Goal: Task Accomplishment & Management: Use online tool/utility

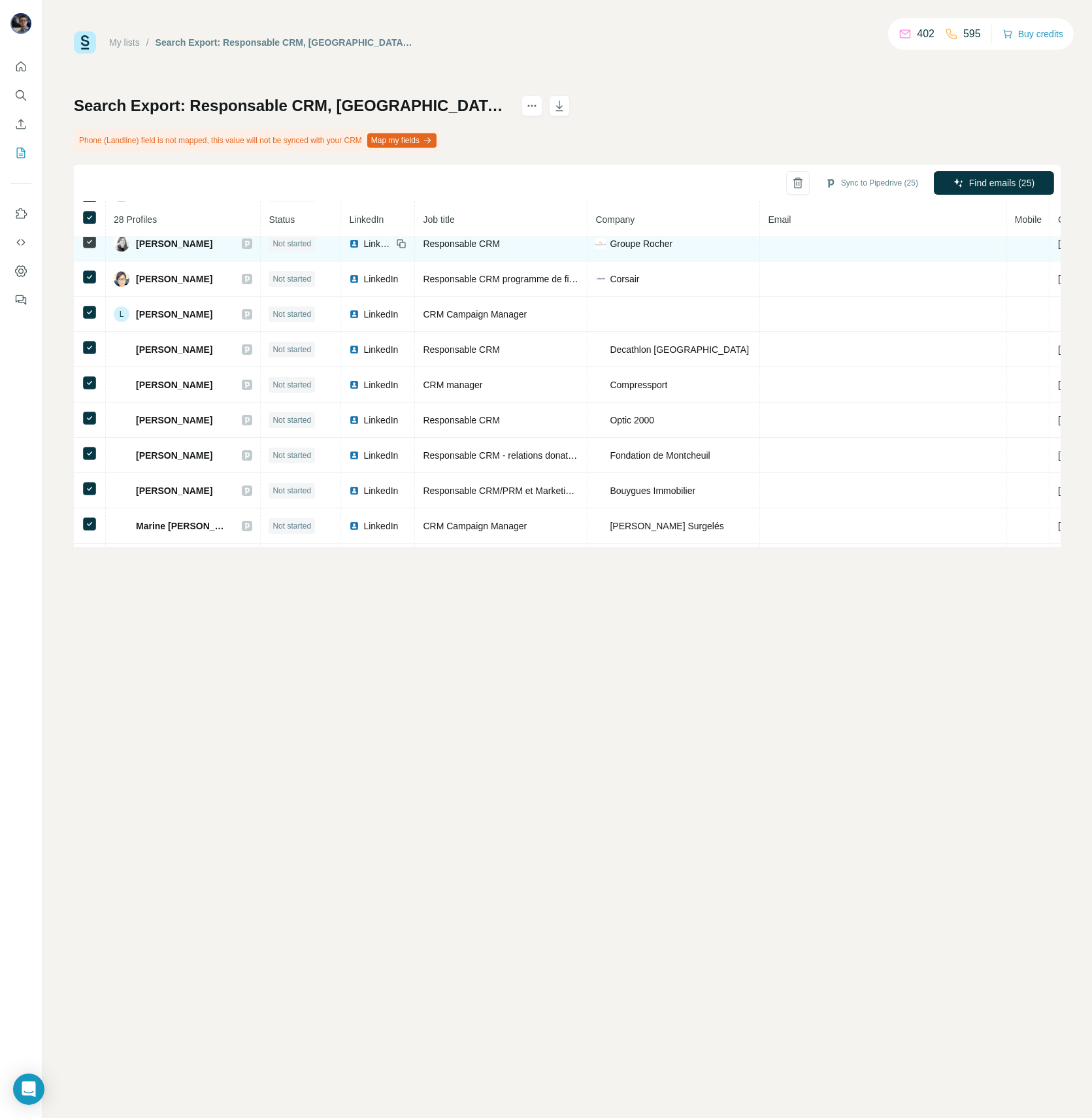
scroll to position [669, 0]
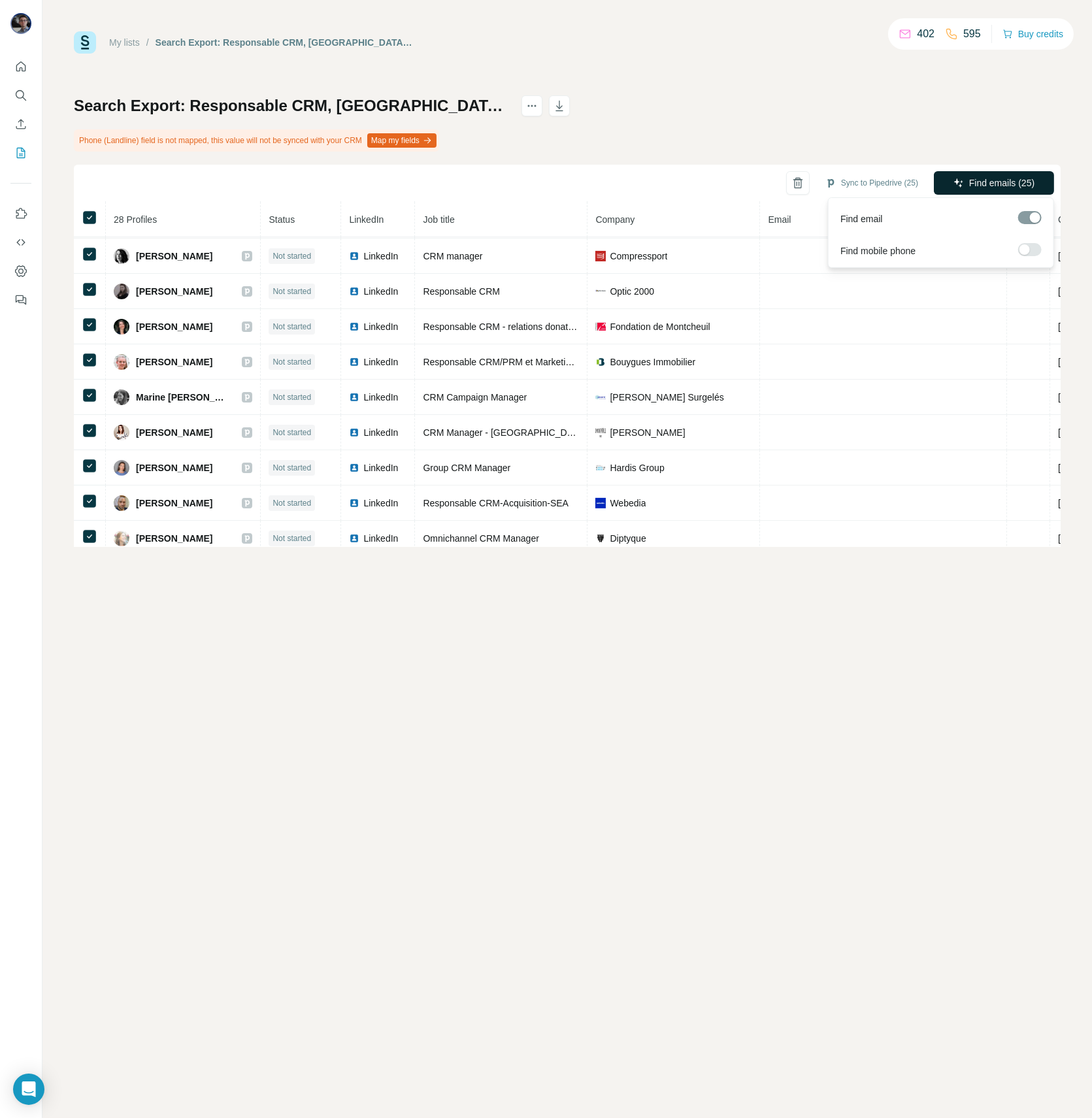
click at [995, 180] on span "Find emails (25)" at bounding box center [1002, 183] width 66 height 13
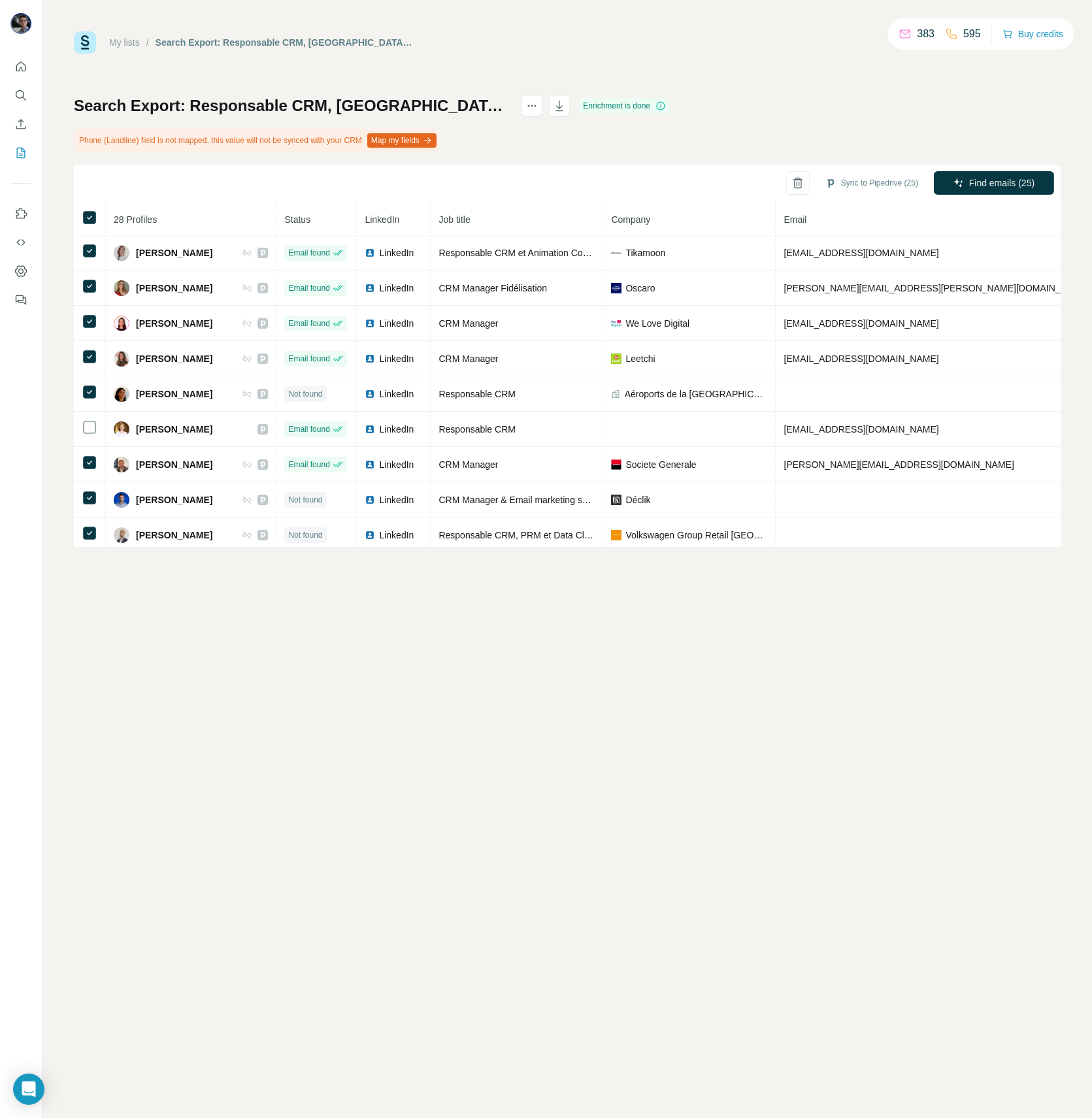
scroll to position [0, 0]
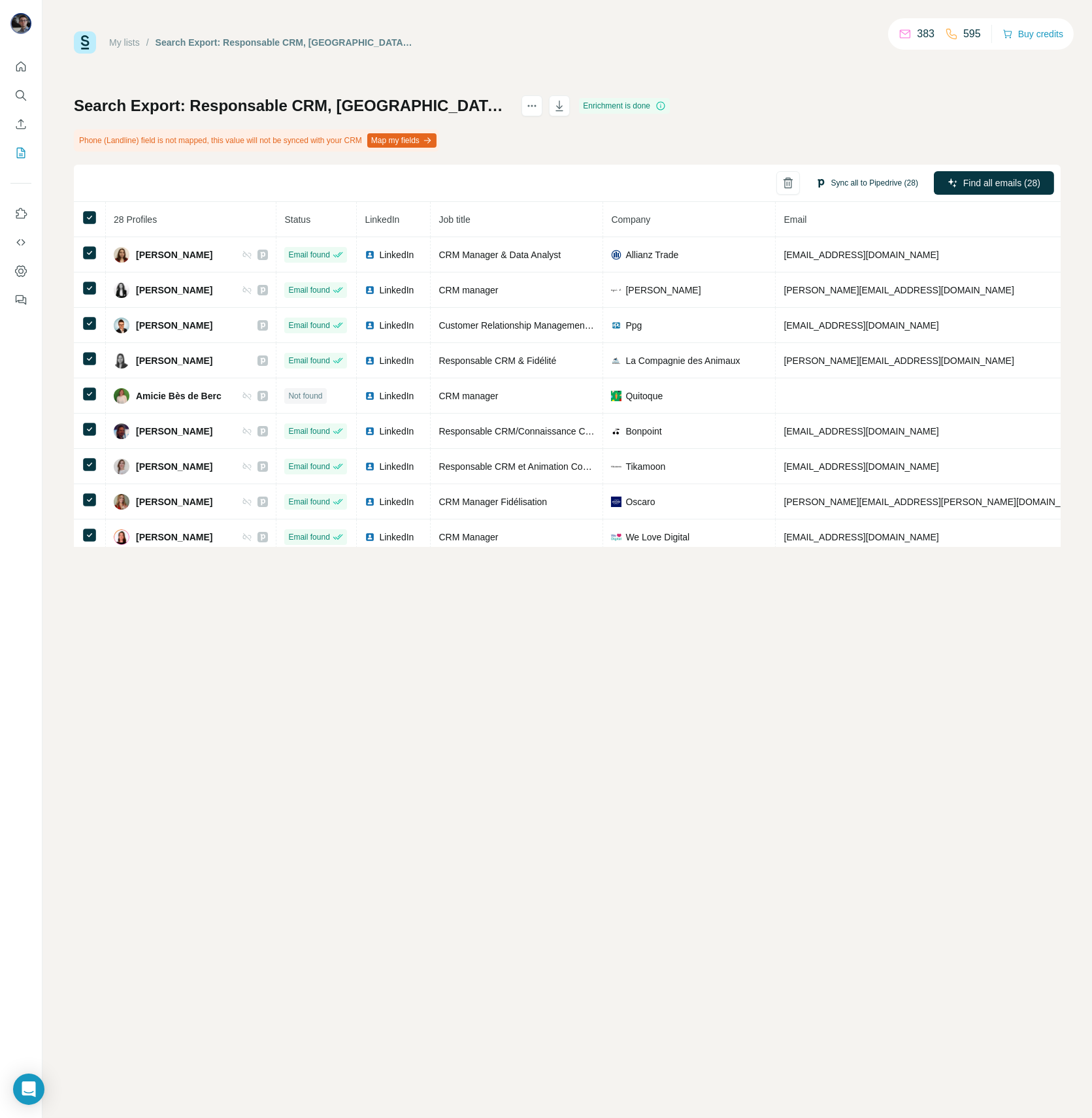
click at [884, 184] on button "Sync all to Pipedrive (28)" at bounding box center [866, 183] width 121 height 20
click at [879, 281] on button "Sync all to Pipedrive" at bounding box center [850, 281] width 145 height 26
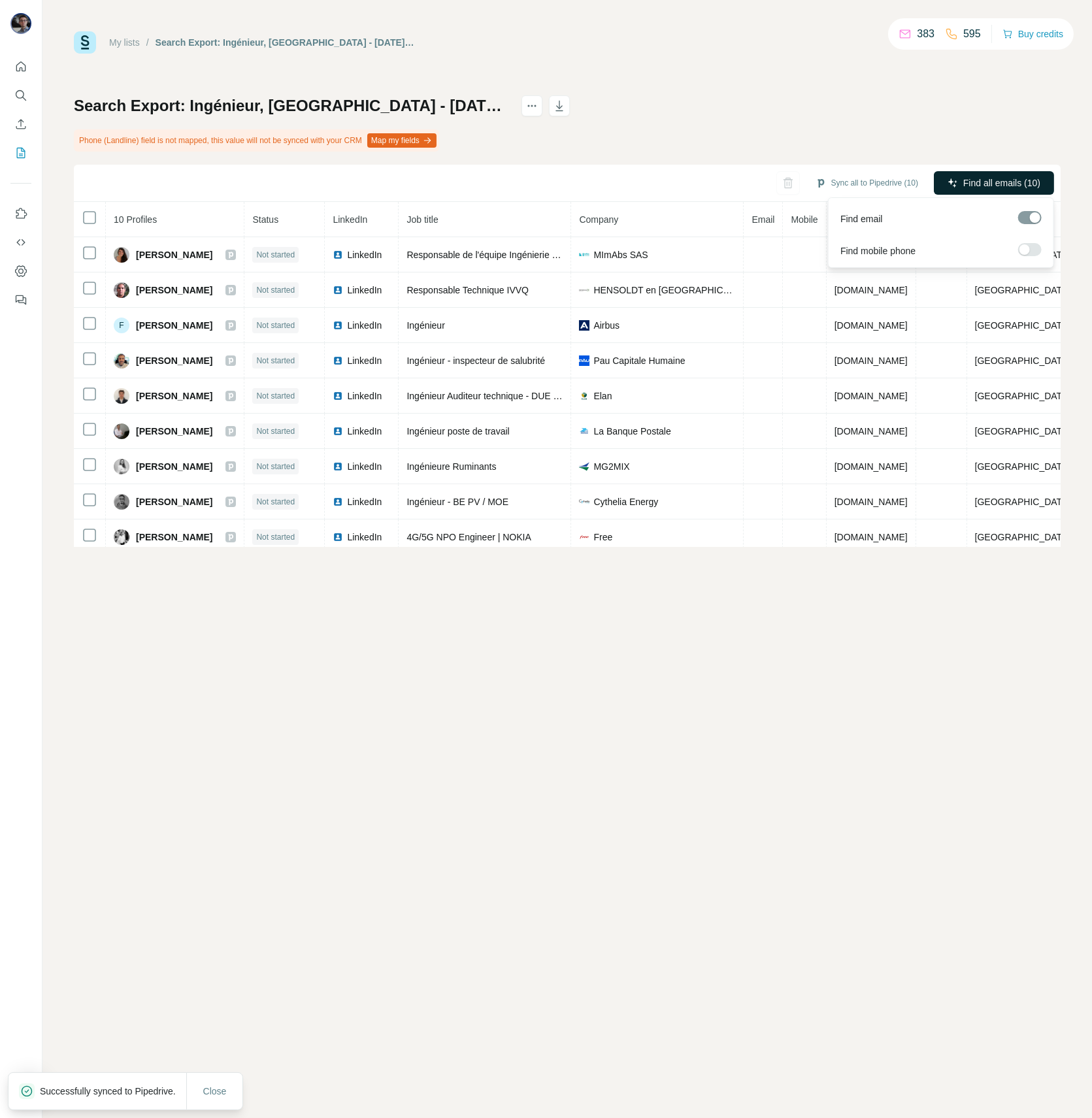
click at [995, 188] on span "Find all emails (10)" at bounding box center [1001, 183] width 77 height 13
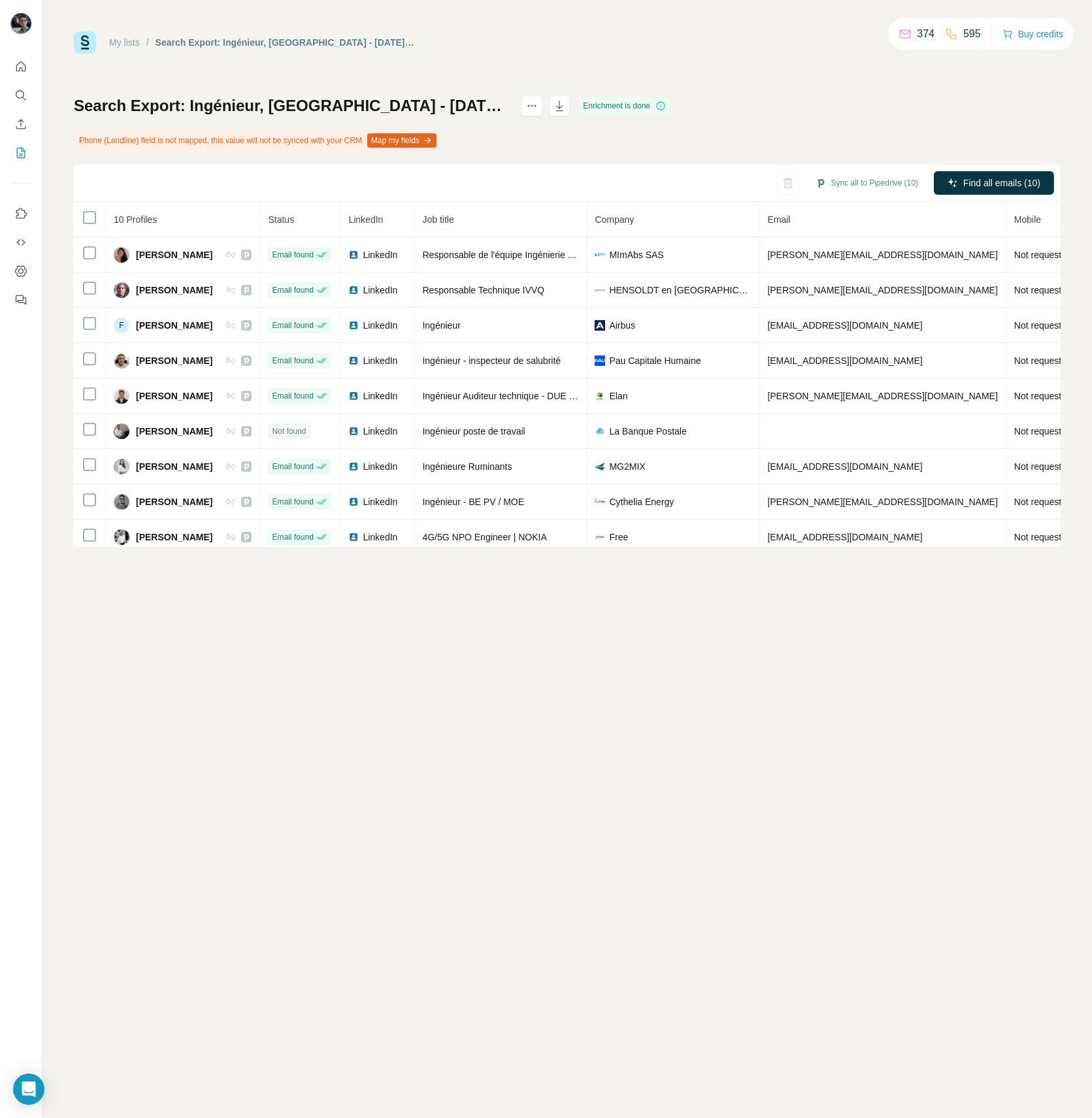
scroll to position [39, 0]
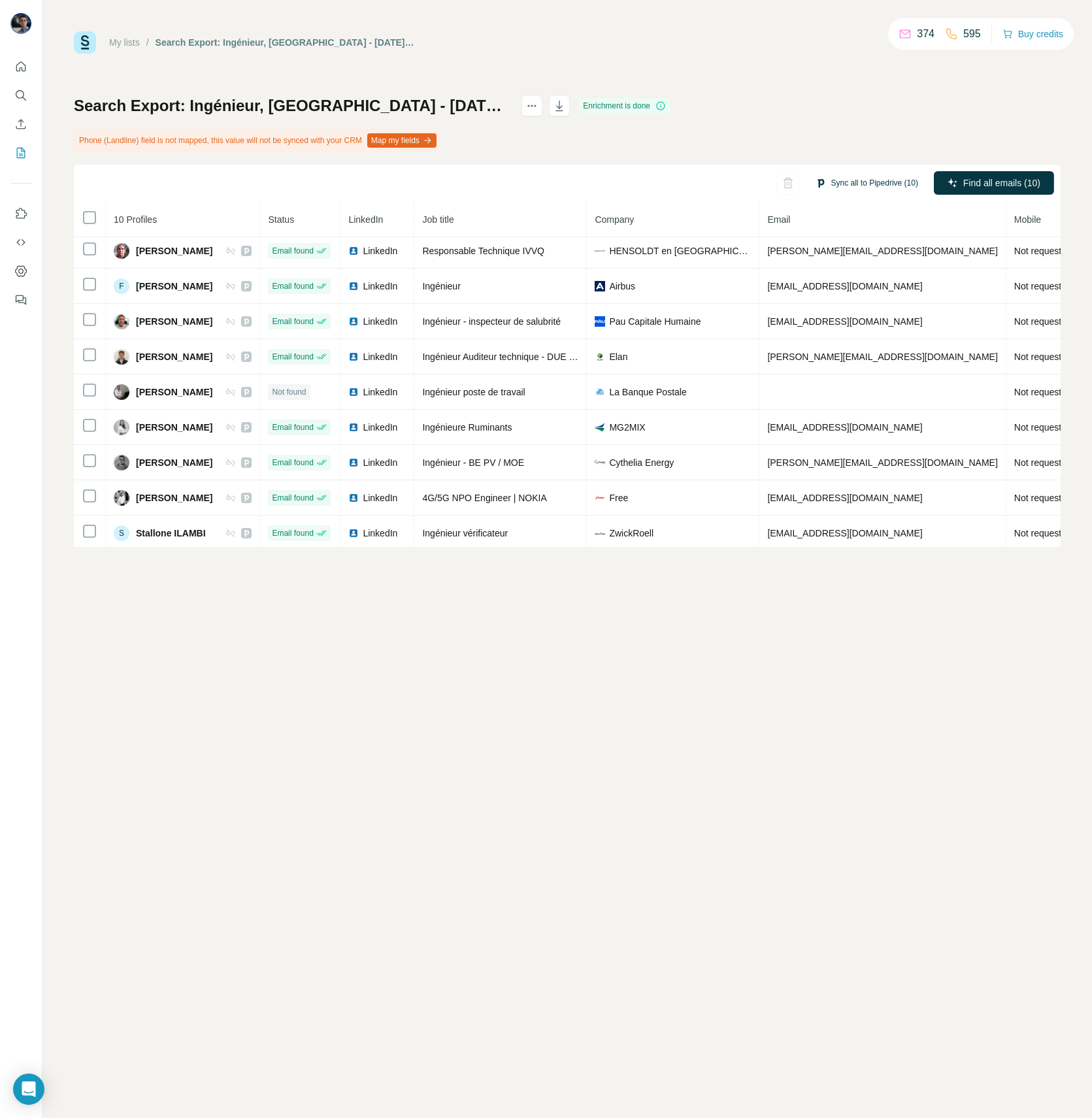
click at [877, 184] on button "Sync all to Pipedrive (10)" at bounding box center [866, 183] width 121 height 20
click at [858, 280] on button "Sync all to Pipedrive" at bounding box center [850, 281] width 145 height 26
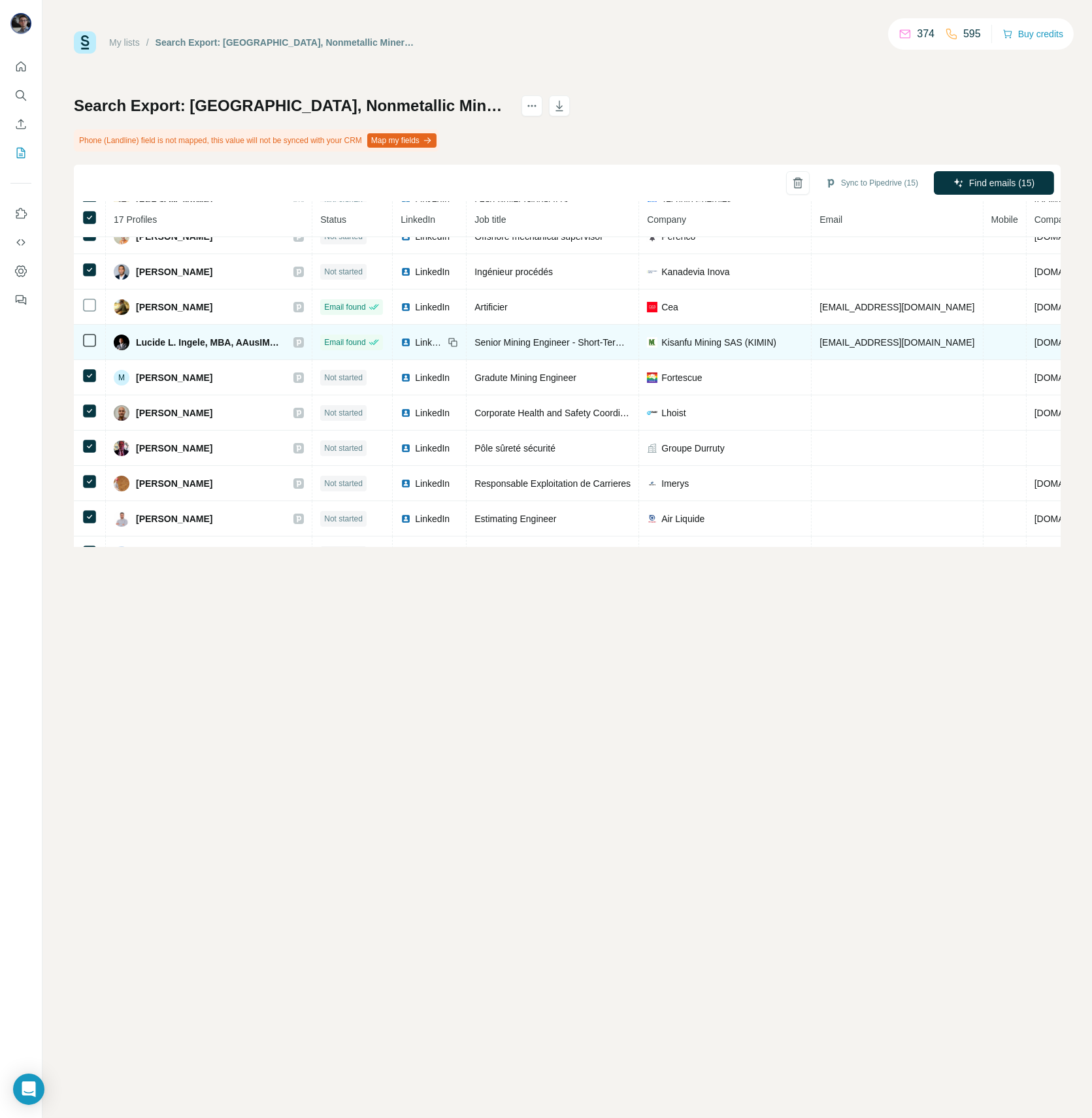
scroll to position [284, 0]
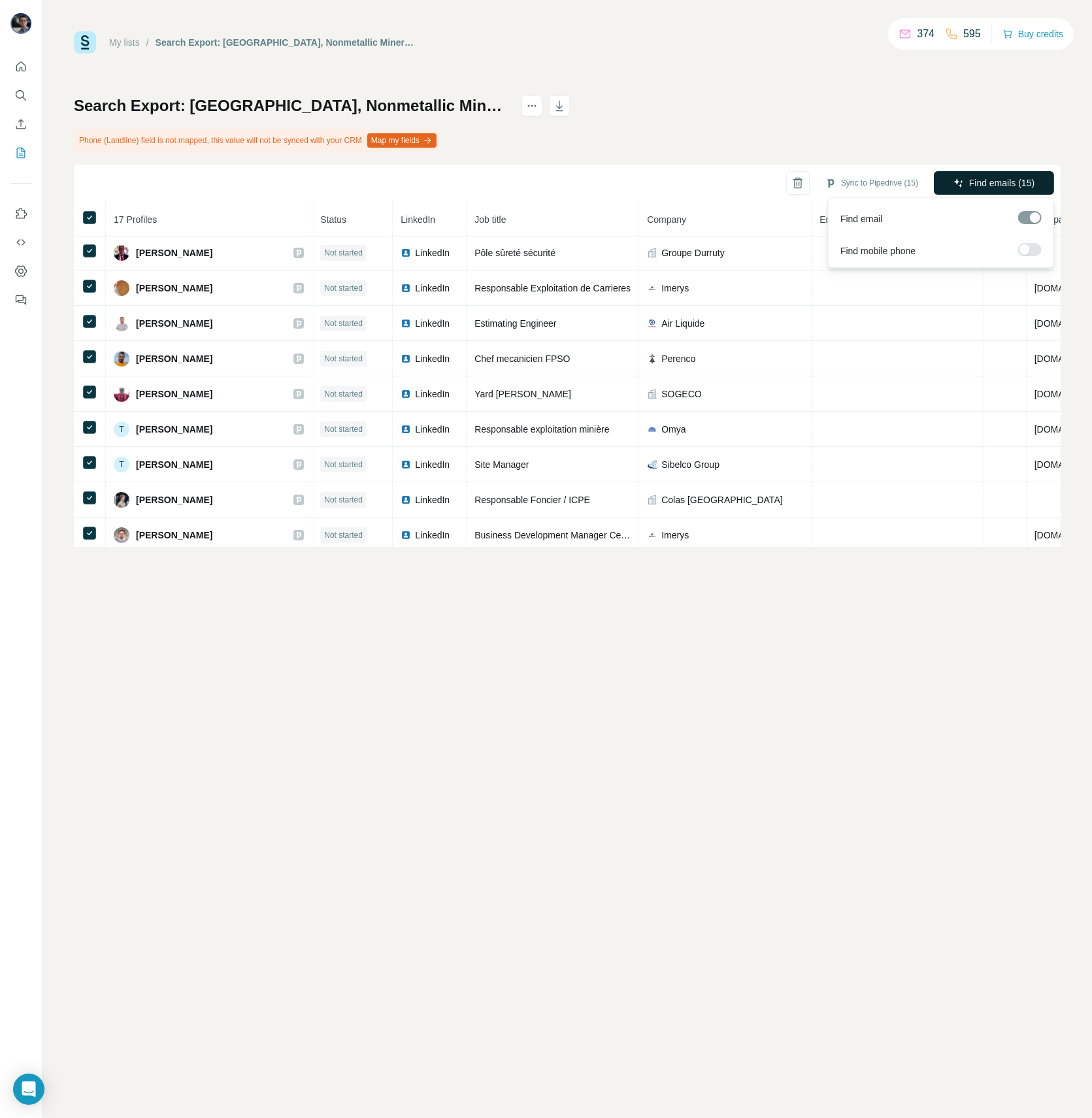
click at [999, 184] on span "Find emails (15)" at bounding box center [1002, 183] width 66 height 13
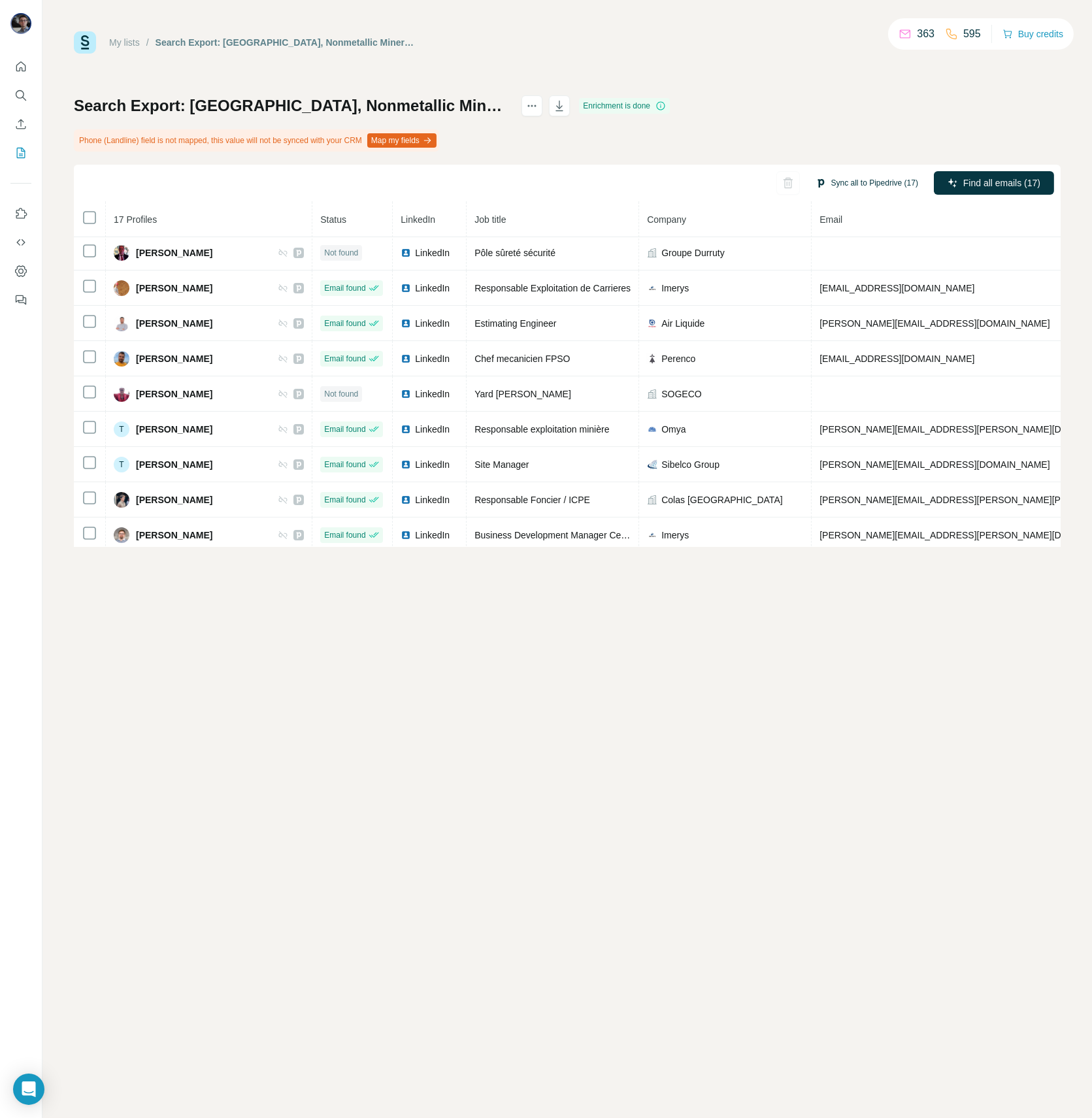
click at [872, 181] on button "Sync all to Pipedrive (17)" at bounding box center [866, 183] width 121 height 20
click at [831, 278] on button "Sync all to Pipedrive" at bounding box center [850, 281] width 145 height 26
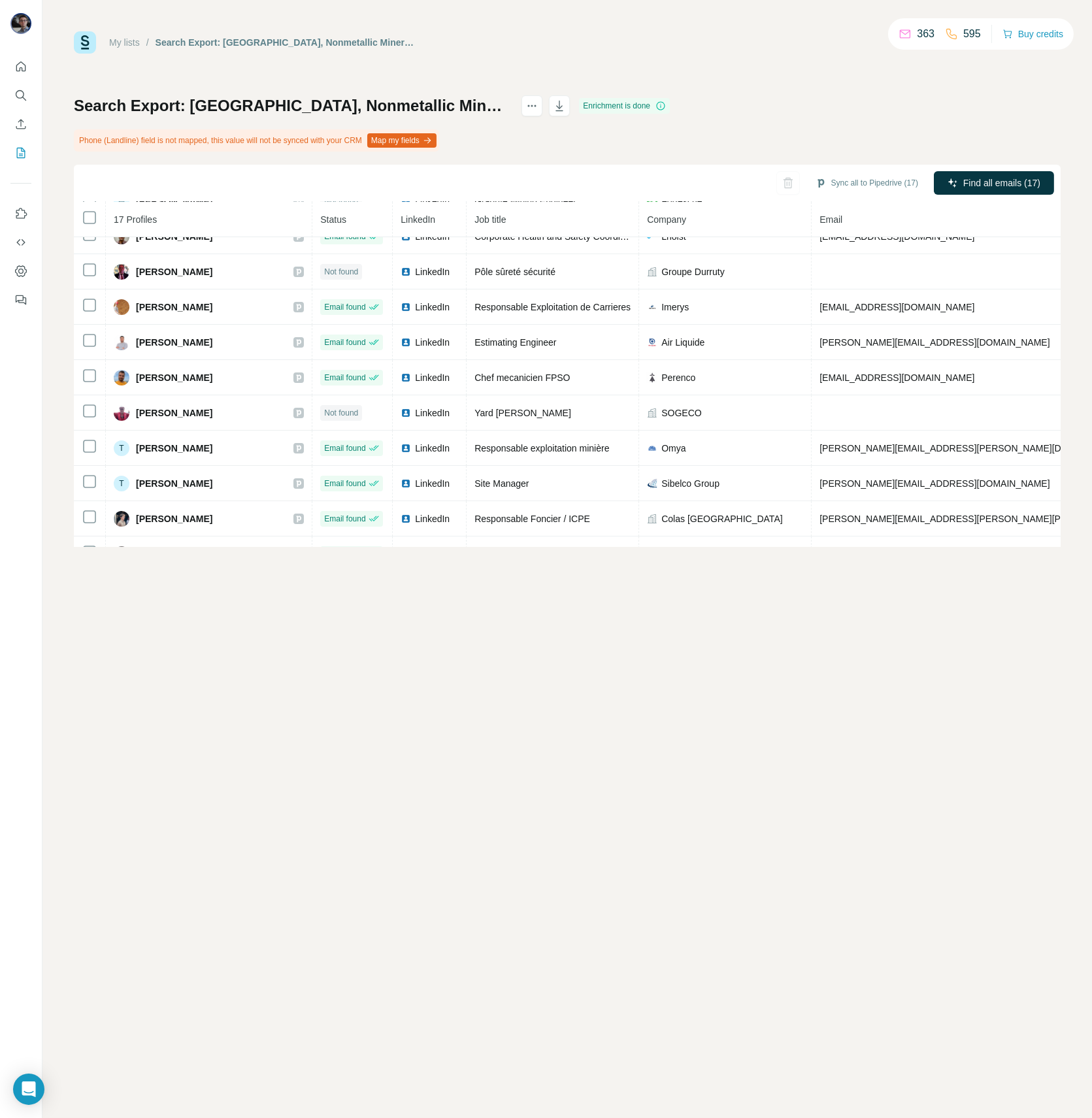
scroll to position [0, 0]
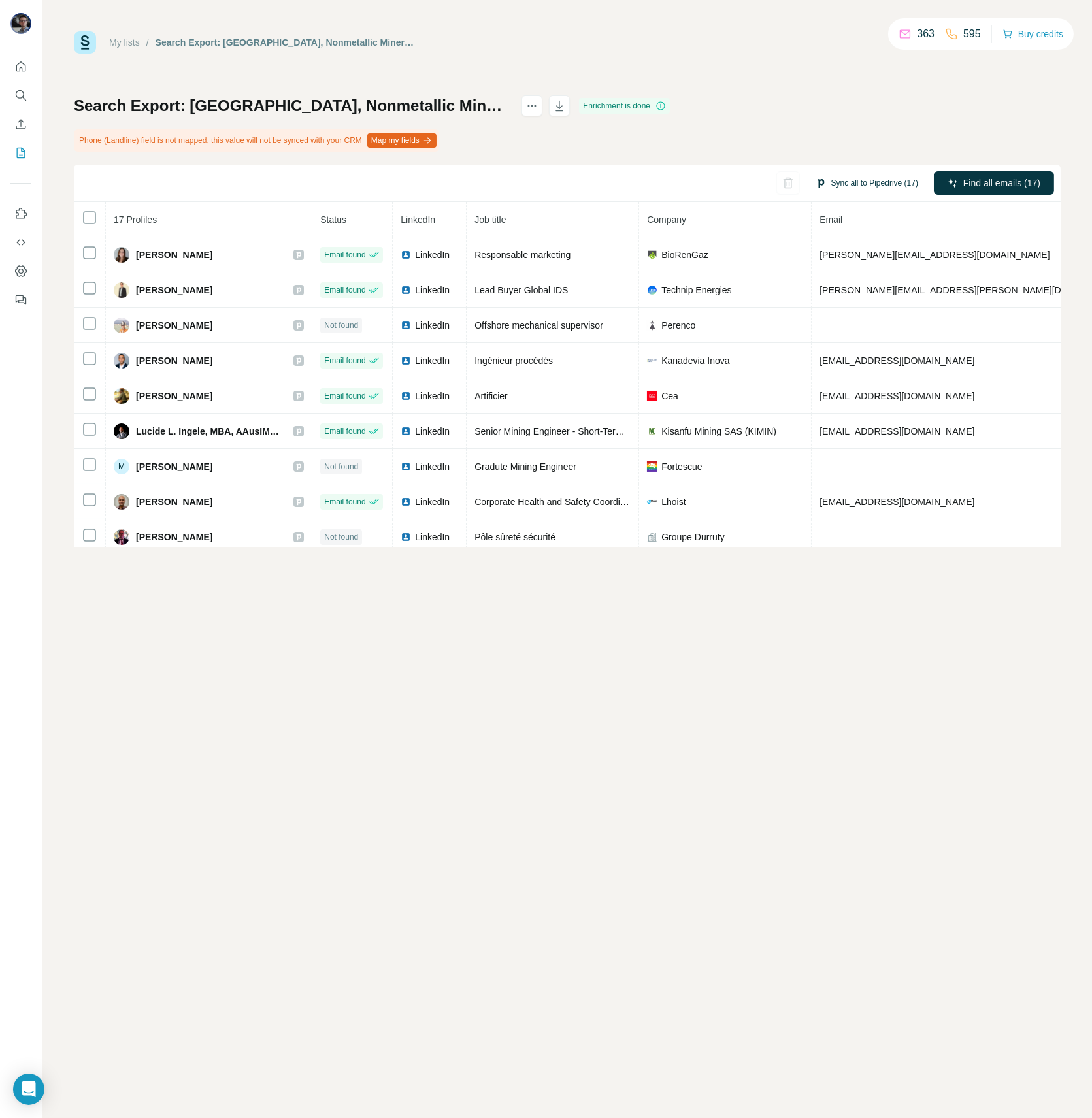
click at [848, 181] on button "Sync all to Pipedrive (17)" at bounding box center [866, 183] width 121 height 20
click at [848, 279] on button "Sync all to Pipedrive" at bounding box center [850, 281] width 145 height 26
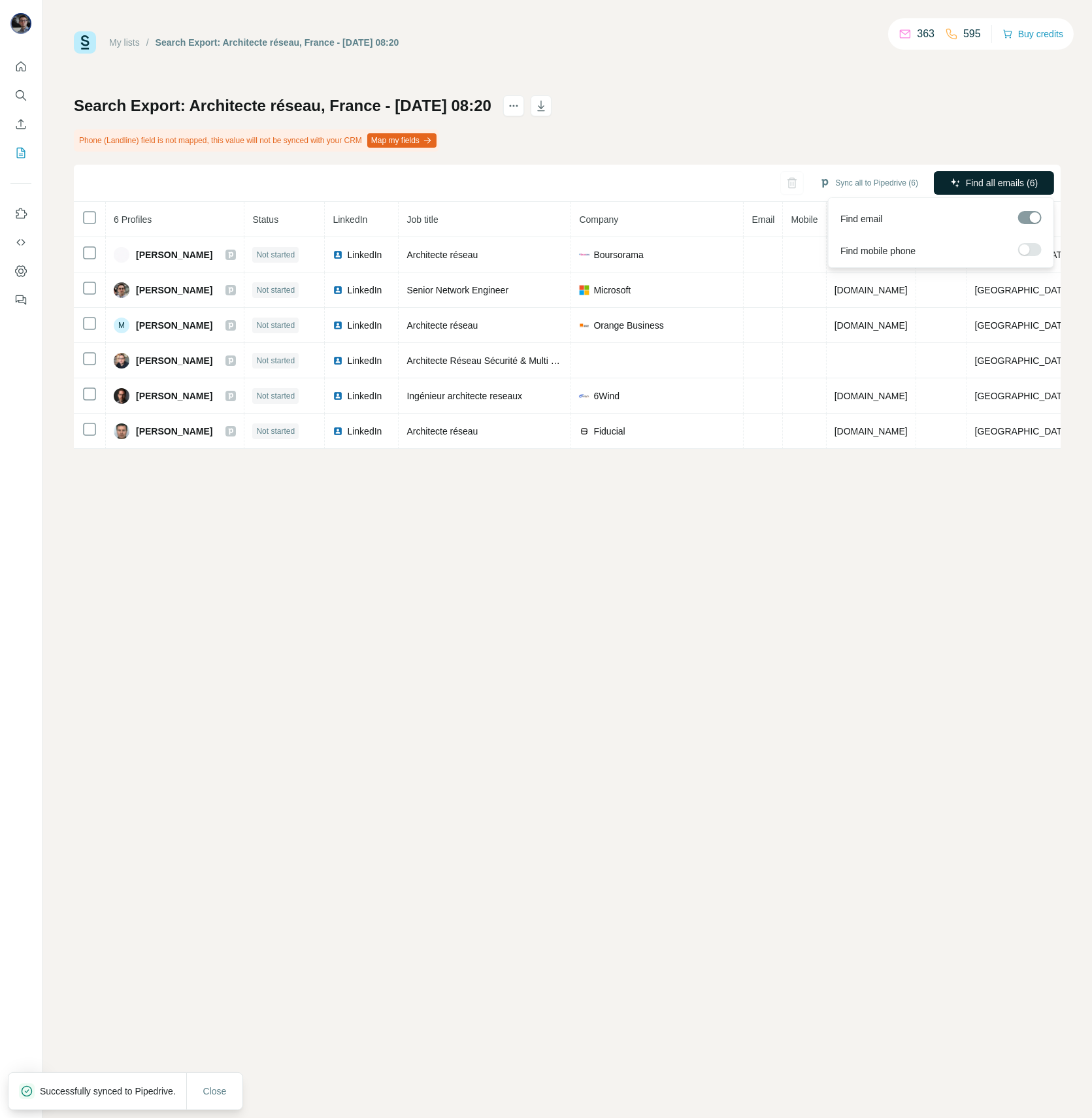
click at [993, 188] on span "Find all emails (6)" at bounding box center [1002, 183] width 72 height 13
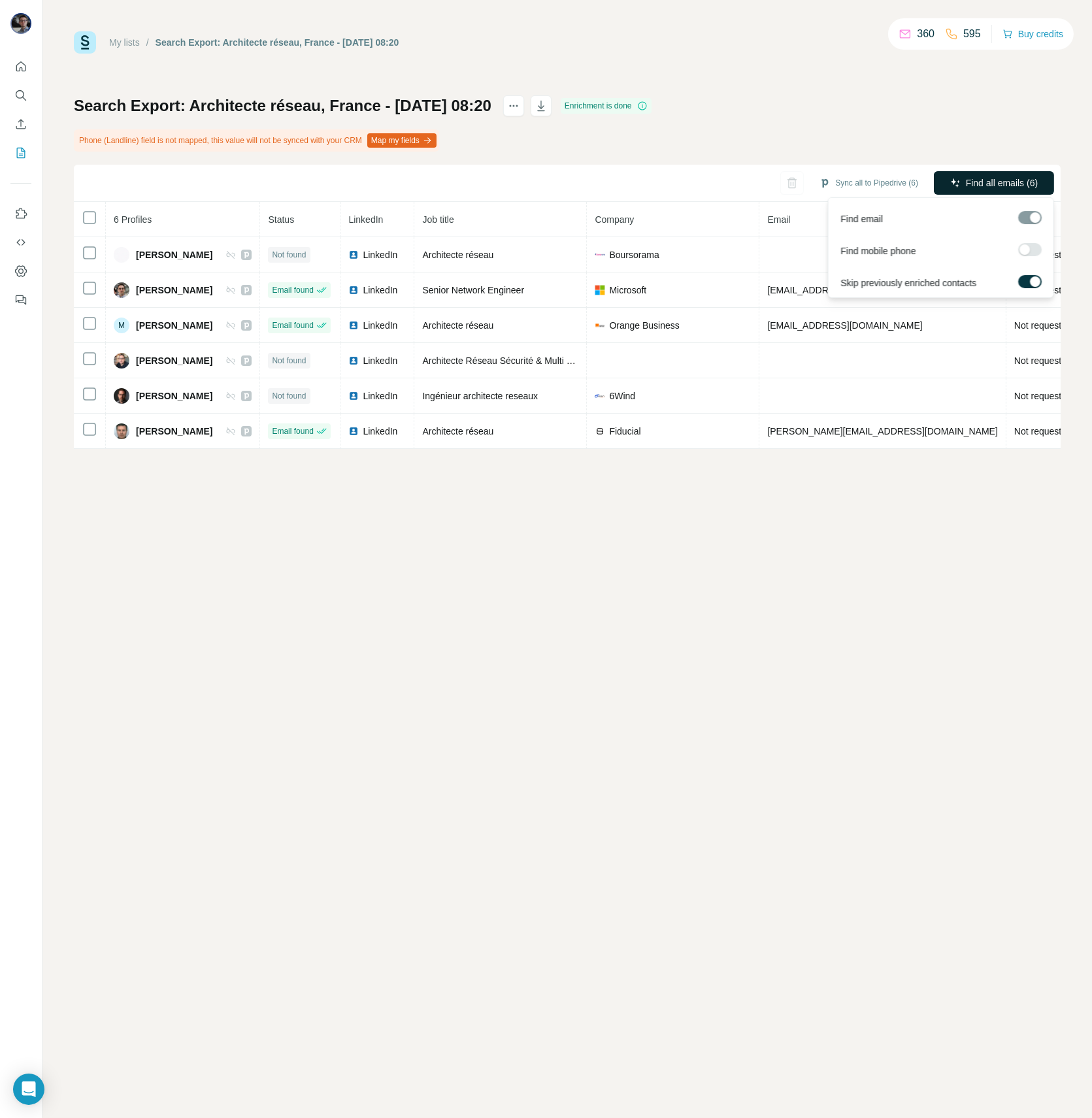
click at [996, 185] on span "Find all emails (6)" at bounding box center [1002, 183] width 72 height 13
click at [1003, 179] on span "Find all emails (6)" at bounding box center [1002, 183] width 72 height 13
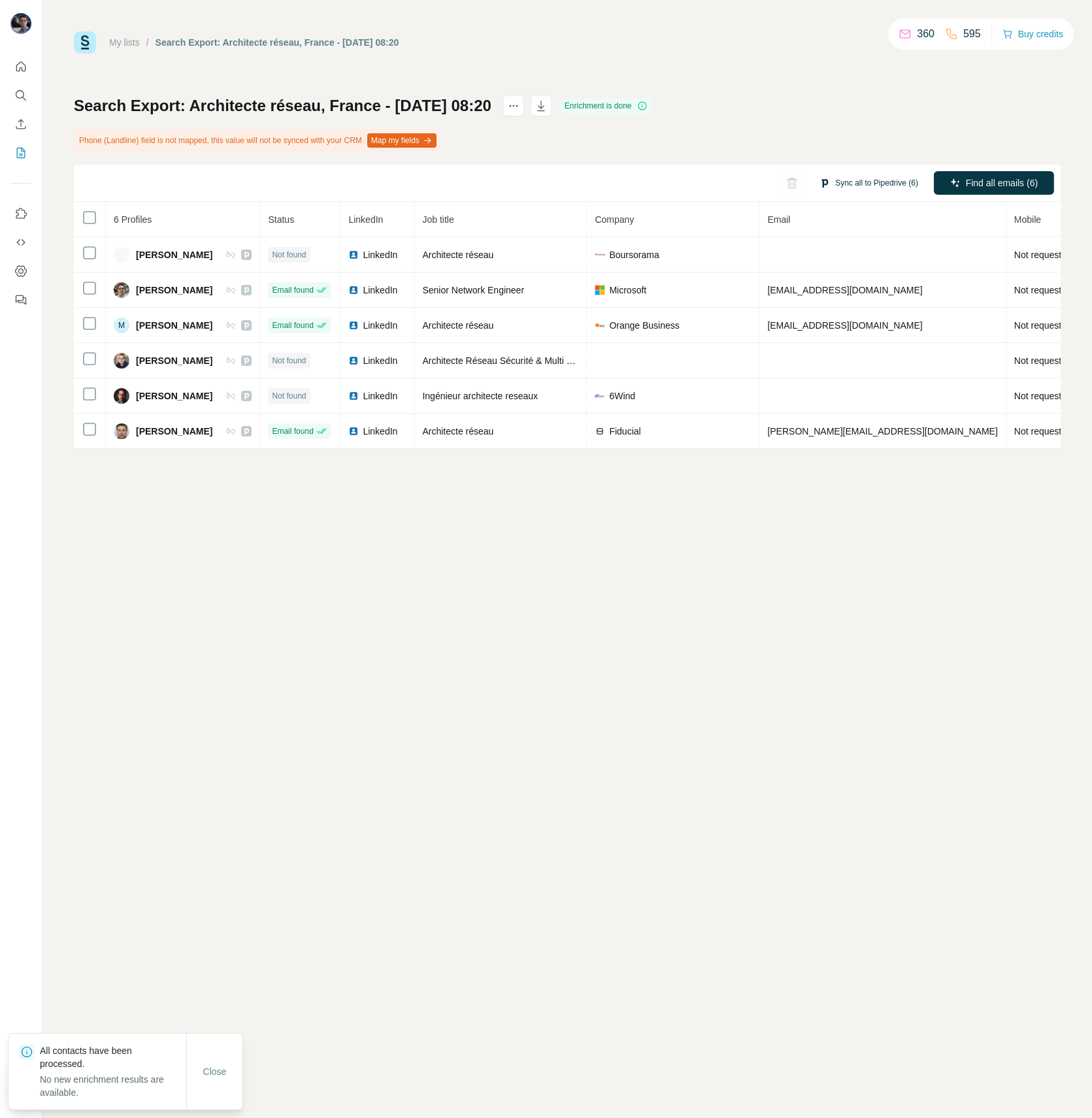
click at [898, 185] on button "Sync all to Pipedrive (6)" at bounding box center [868, 183] width 117 height 20
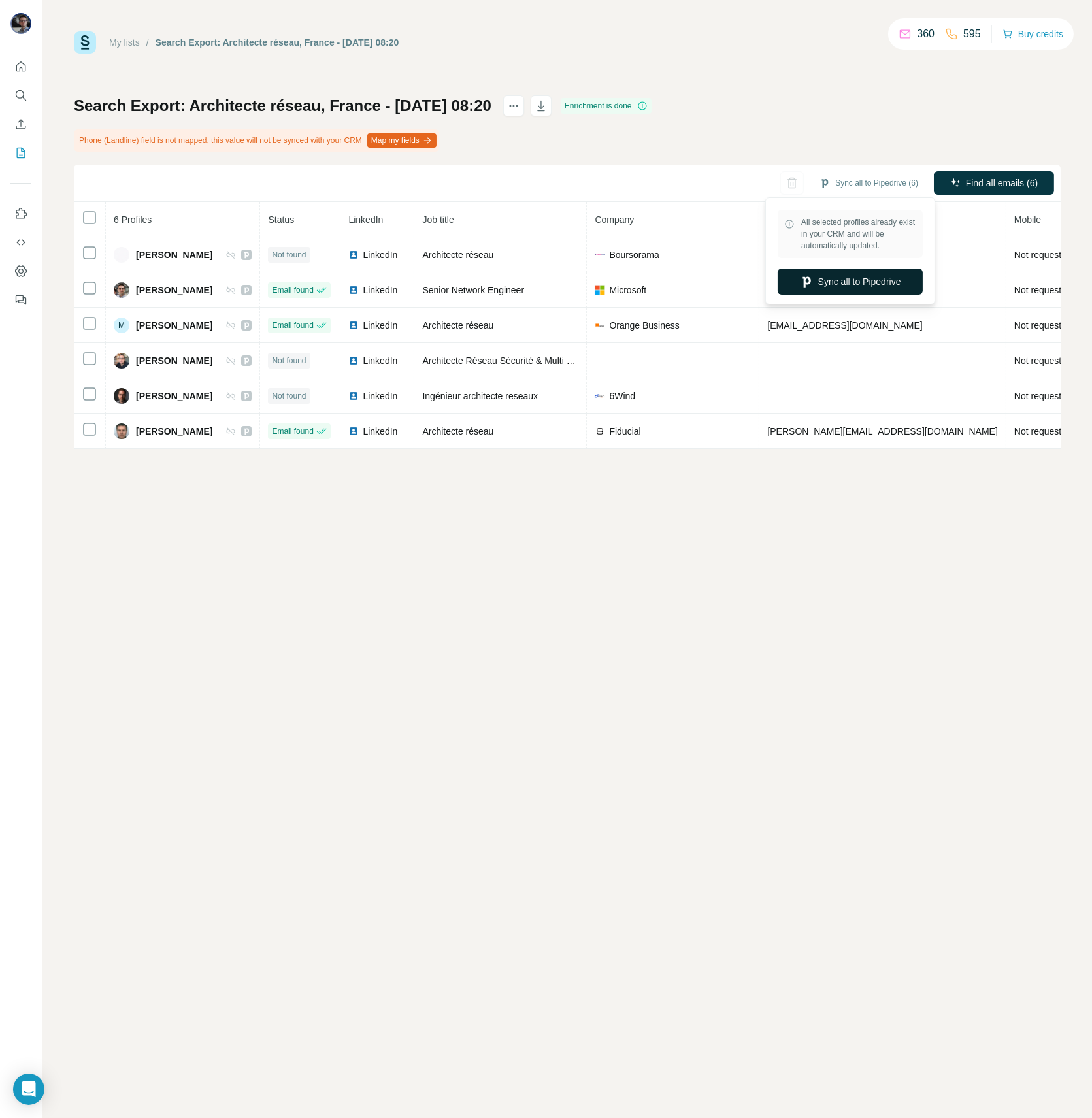
click at [850, 285] on button "Sync all to Pipedrive" at bounding box center [850, 281] width 145 height 26
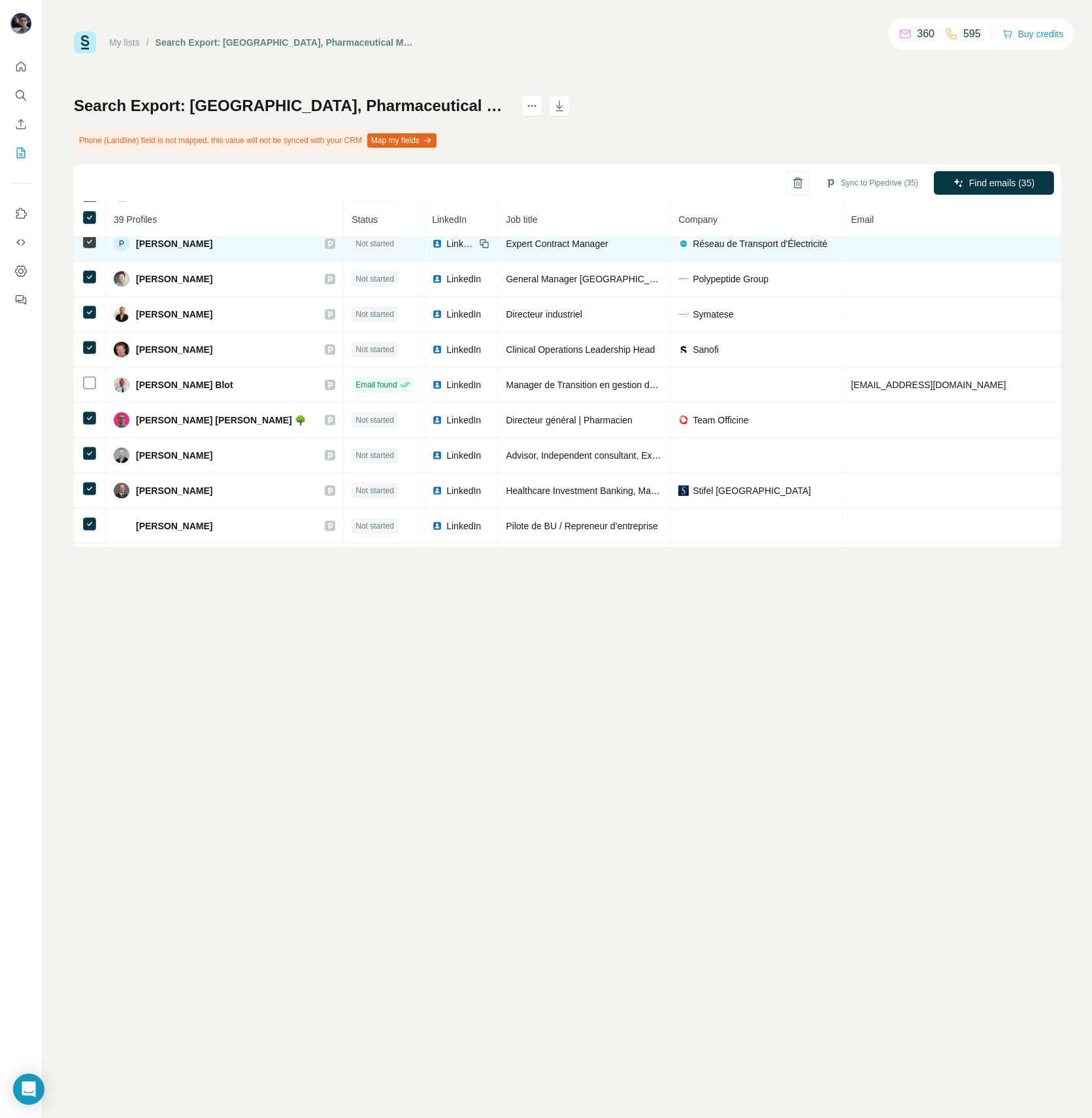
scroll to position [1054, 0]
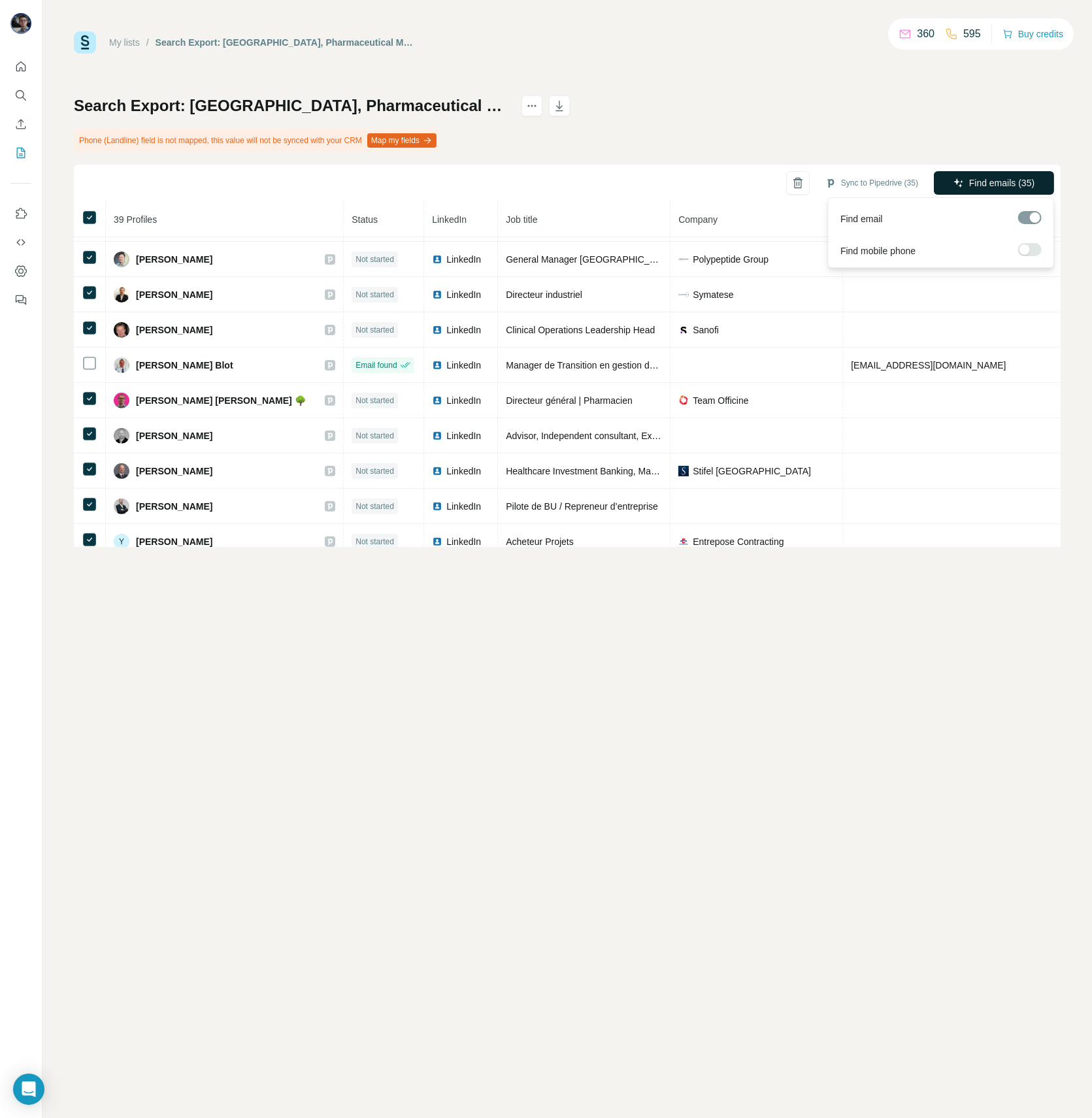
click at [975, 179] on span "Find emails (35)" at bounding box center [1002, 183] width 66 height 13
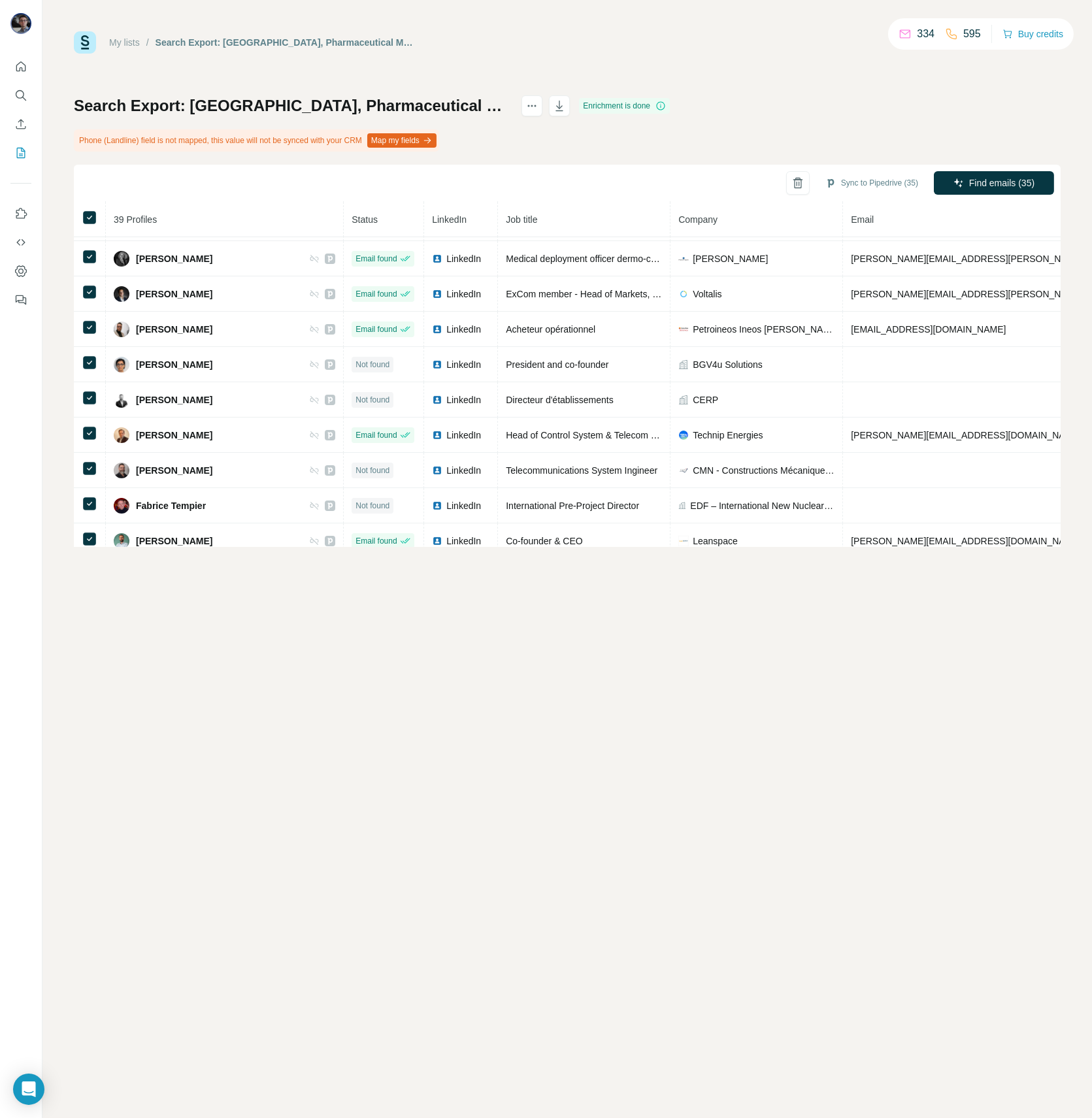
scroll to position [0, 0]
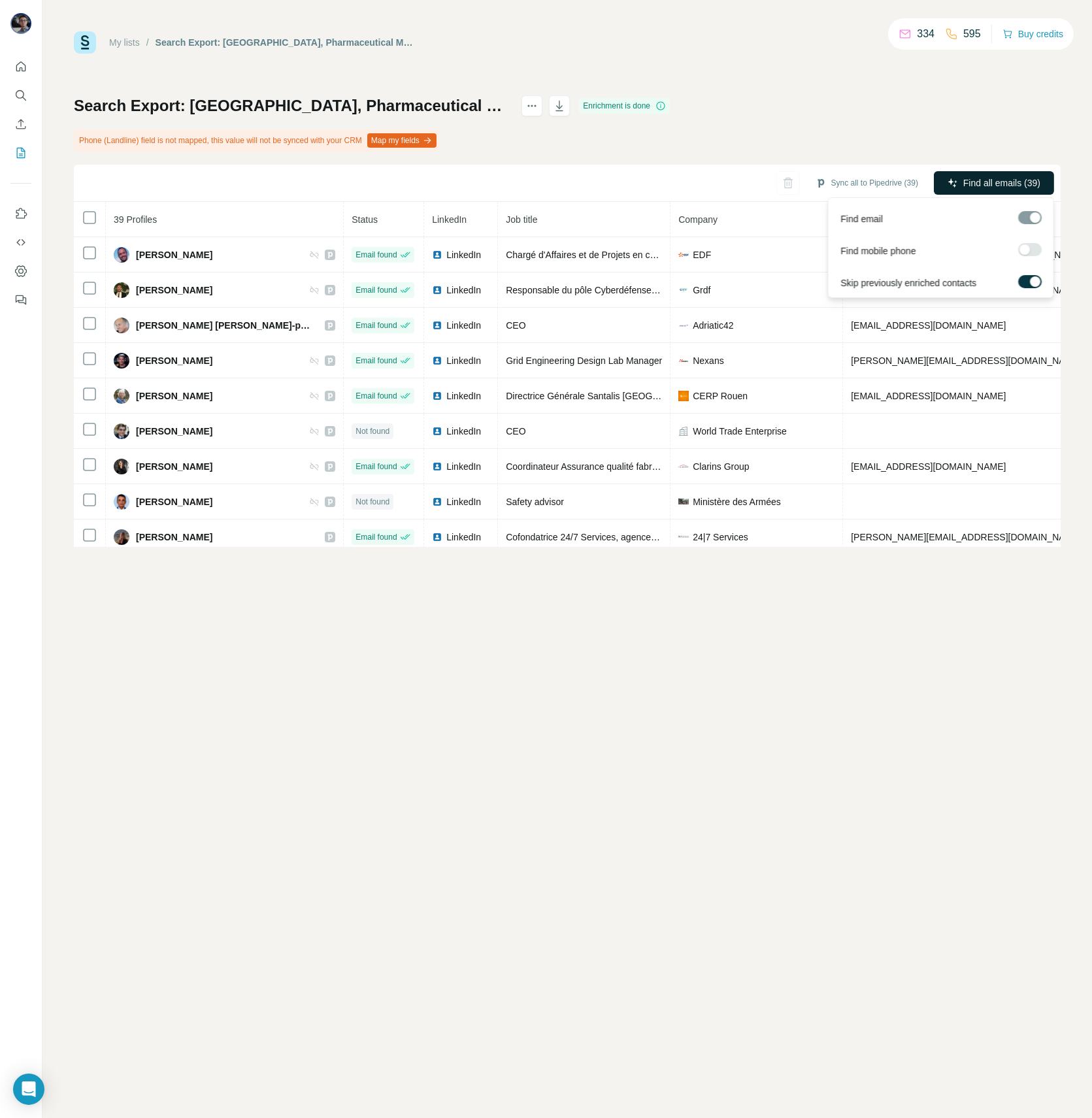
click at [971, 181] on span "Find all emails (39)" at bounding box center [1001, 183] width 77 height 13
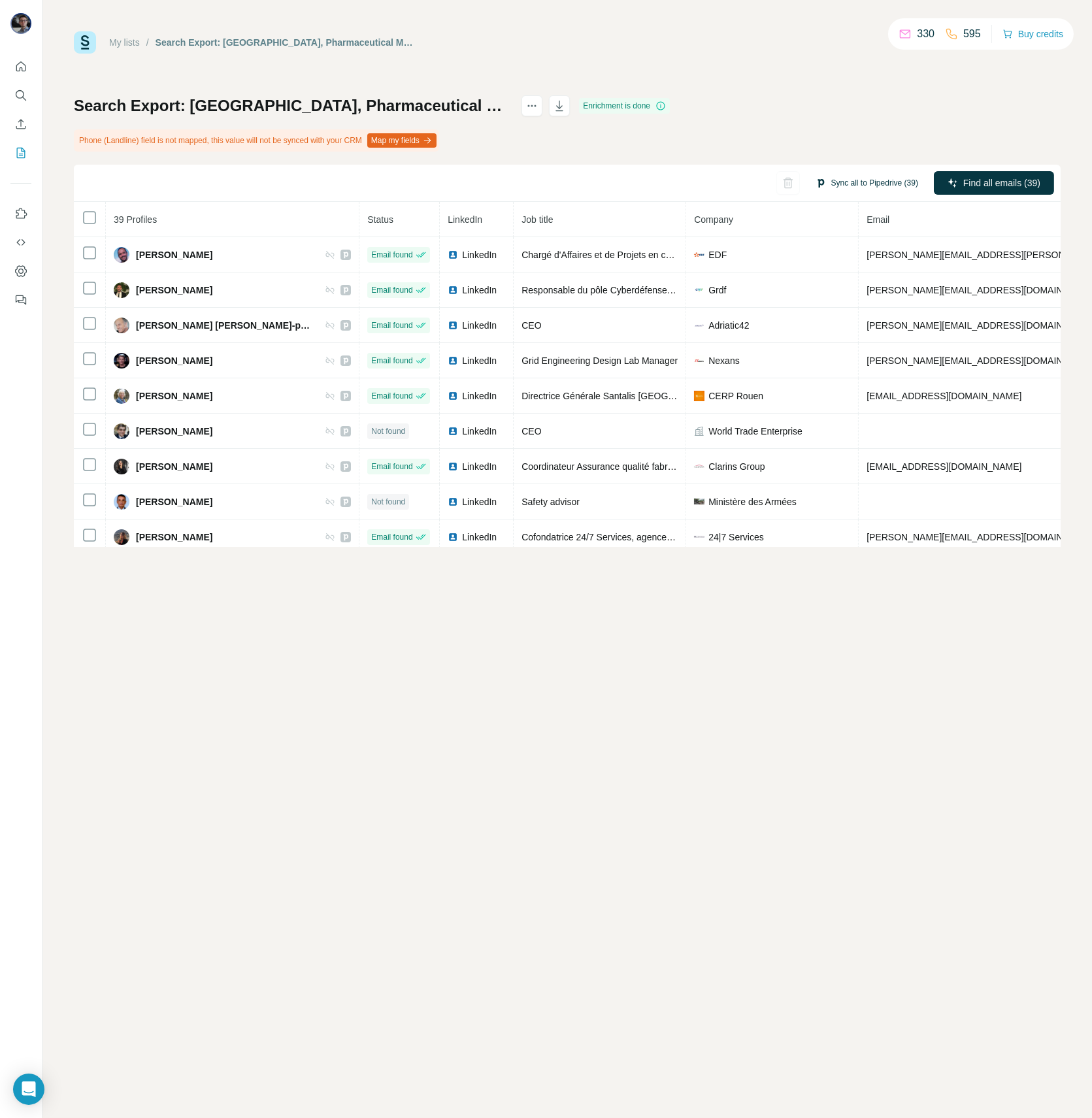
click at [870, 189] on button "Sync all to Pipedrive (39)" at bounding box center [866, 183] width 121 height 20
click at [855, 284] on button "Sync all to Pipedrive" at bounding box center [850, 281] width 145 height 26
